Goal: Go to known website: Go to known website

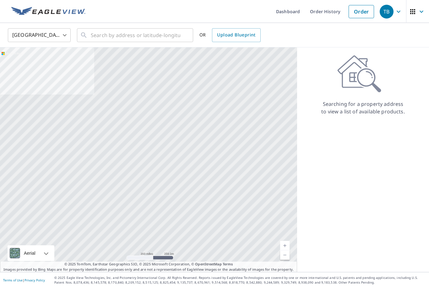
click at [418, 10] on span "button" at bounding box center [418, 11] width 18 height 15
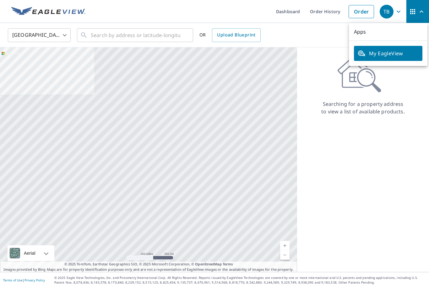
click at [414, 13] on icon "button" at bounding box center [412, 11] width 5 height 5
click at [390, 13] on div "TB" at bounding box center [387, 12] width 14 height 14
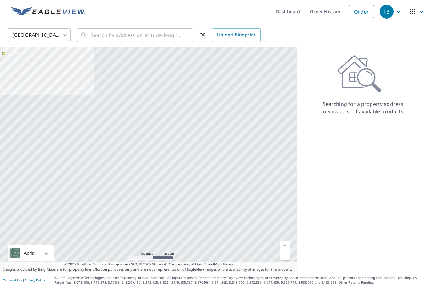
click at [309, 40] on div "United States [GEOGRAPHIC_DATA] ​ ​ OR Upload Blueprint" at bounding box center [212, 35] width 419 height 15
click at [142, 36] on input "text" at bounding box center [136, 35] width 90 height 18
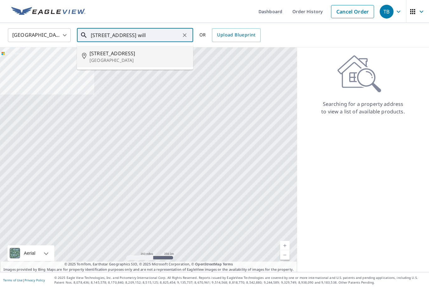
click at [123, 60] on p "[GEOGRAPHIC_DATA]" at bounding box center [139, 60] width 99 height 6
type input "[STREET_ADDRESS]"
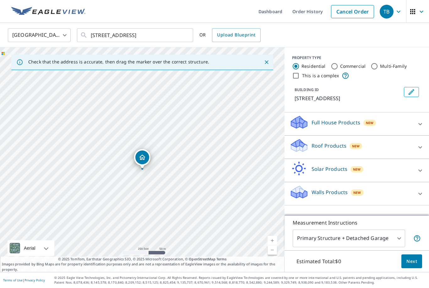
click at [272, 245] on link "Current Level 17, Zoom In" at bounding box center [272, 240] width 9 height 9
click at [273, 245] on link "Current Level 18, Zoom In" at bounding box center [272, 240] width 9 height 9
click at [273, 245] on link "Current Level 19, Zoom In" at bounding box center [272, 240] width 9 height 9
click at [271, 245] on link "Current Level 20, Zoom In Disabled" at bounding box center [272, 240] width 9 height 9
click at [419, 13] on icon "button" at bounding box center [422, 12] width 8 height 8
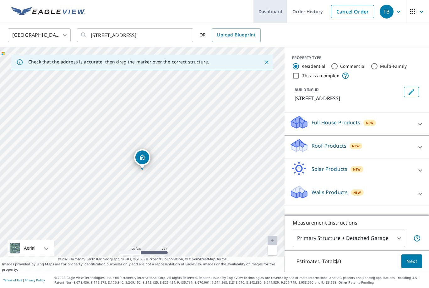
click at [274, 8] on link "Dashboard" at bounding box center [271, 11] width 34 height 23
